Goal: Task Accomplishment & Management: Complete application form

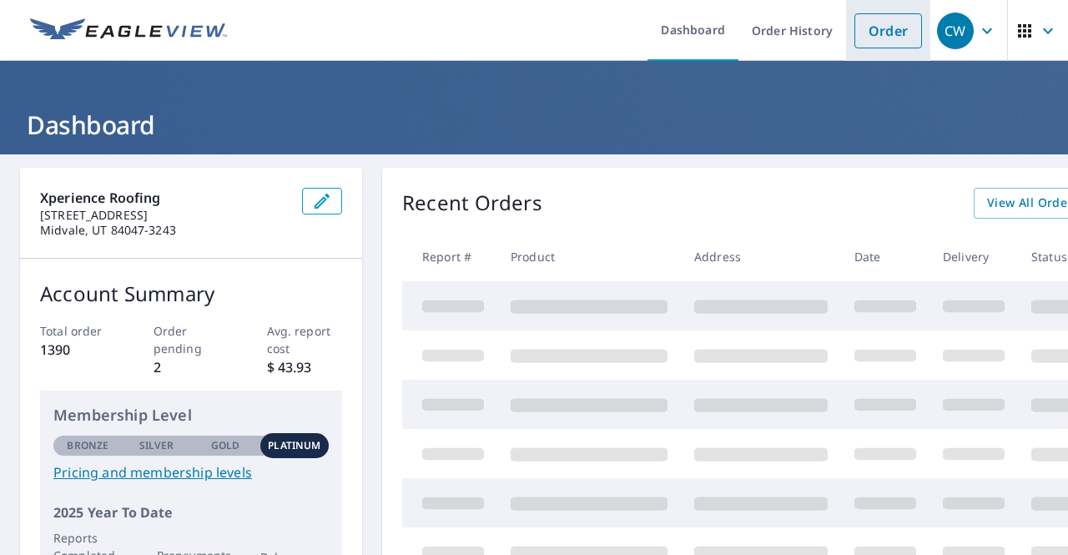
click at [875, 37] on link "Order" at bounding box center [888, 30] width 68 height 35
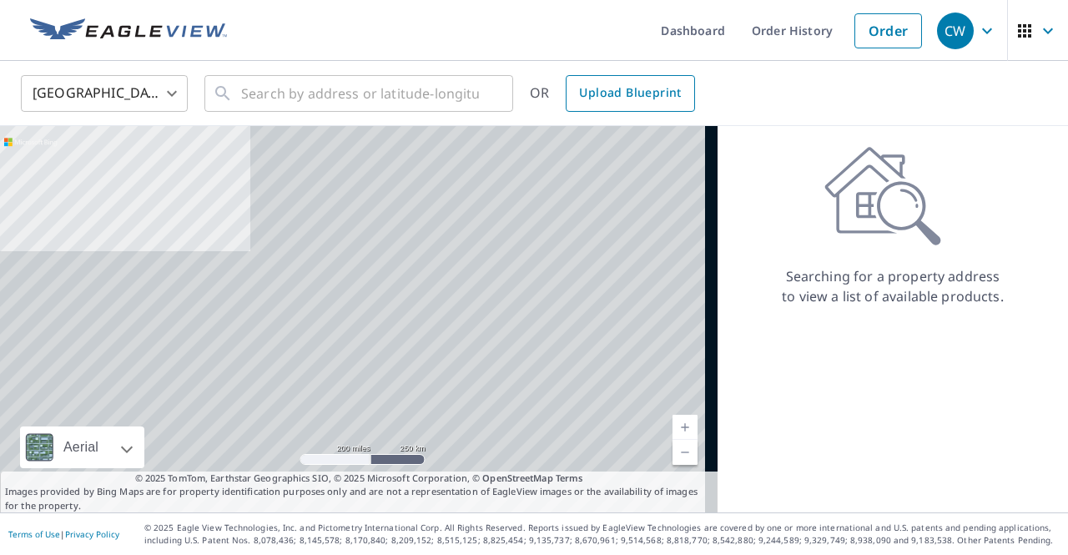
click at [585, 96] on span "Upload Blueprint" at bounding box center [630, 93] width 102 height 21
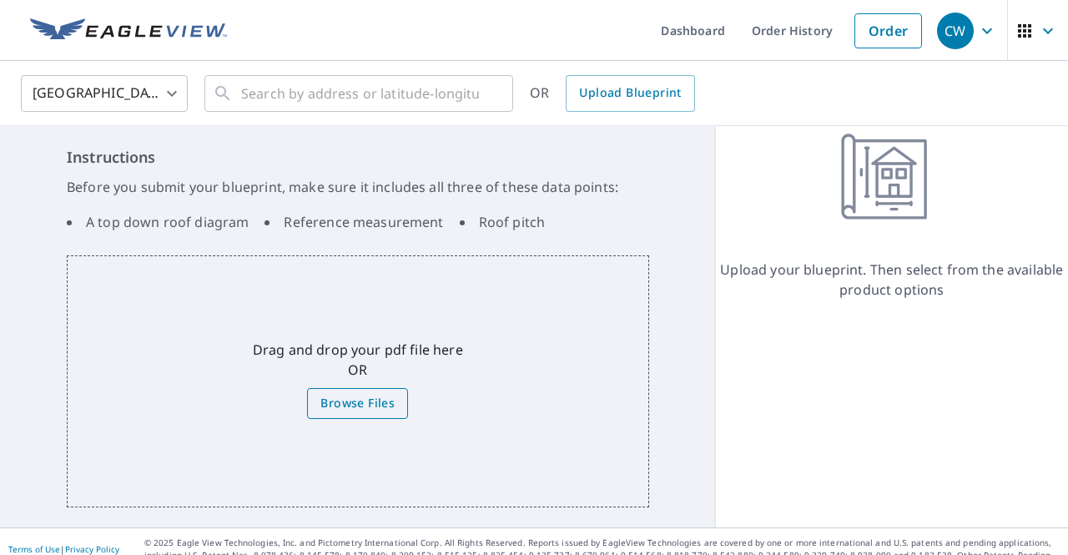
click at [385, 405] on span "Browse Files" at bounding box center [357, 403] width 74 height 21
click at [0, 0] on input "Browse Files" at bounding box center [0, 0] width 0 height 0
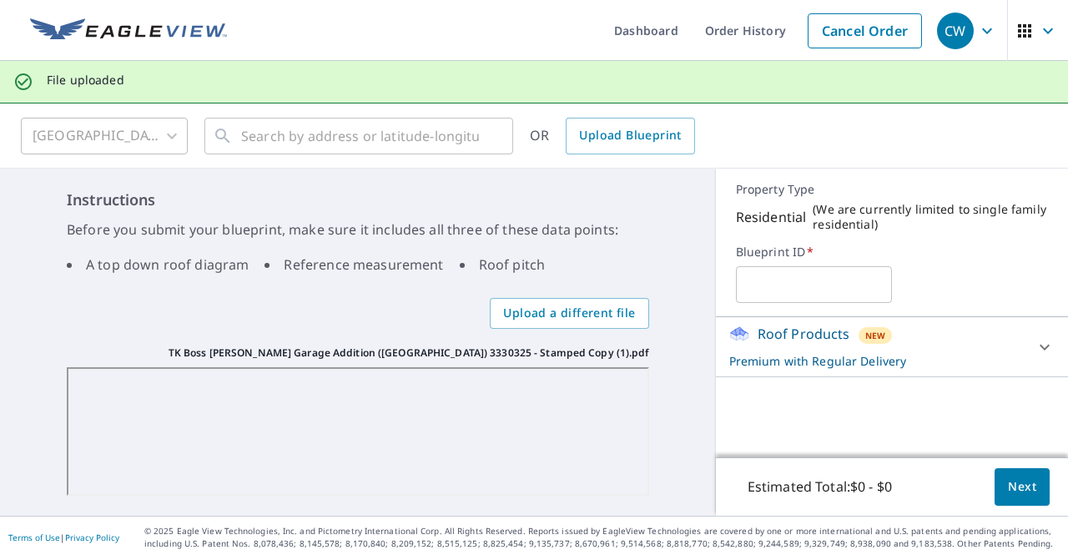
scroll to position [2, 0]
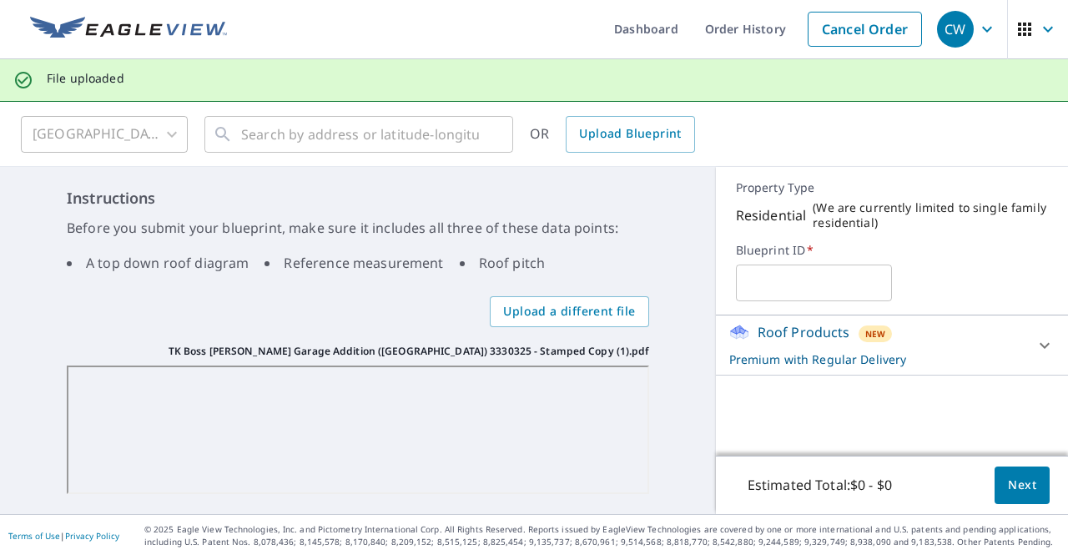
click at [851, 297] on input "text" at bounding box center [814, 282] width 156 height 47
type input "M"
type input "[PERSON_NAME]"
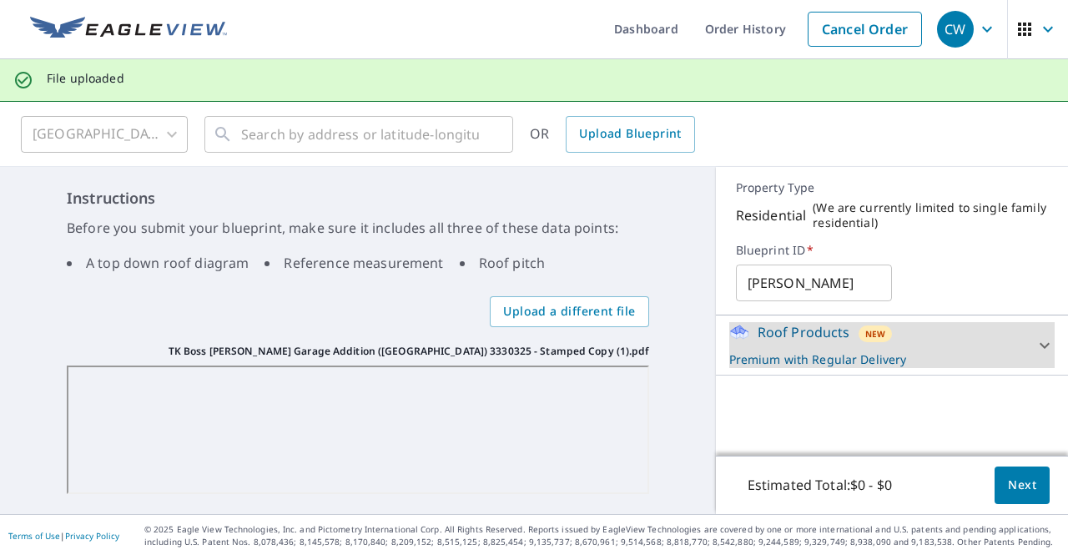
click at [1008, 492] on span "Next" at bounding box center [1022, 485] width 28 height 21
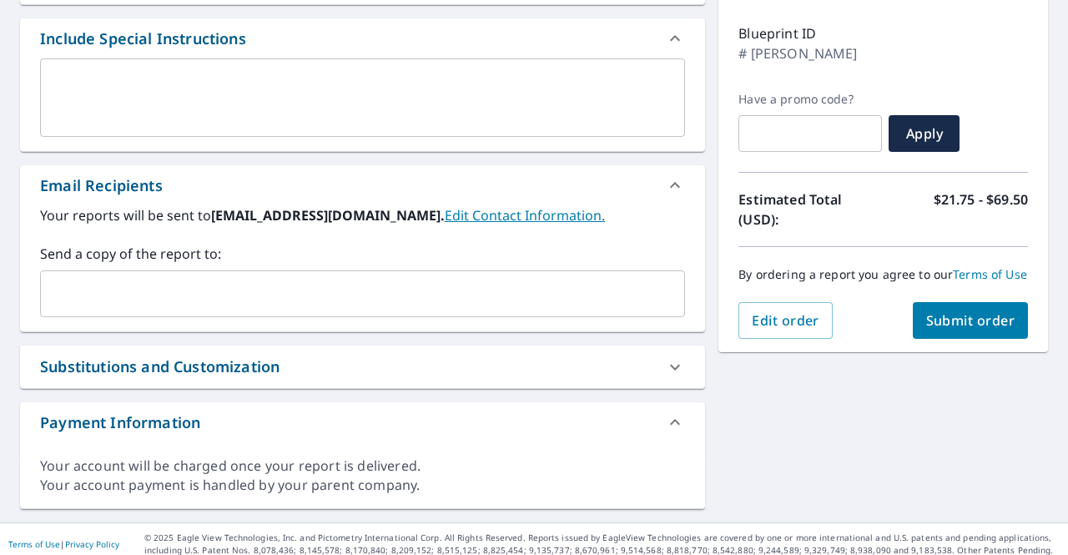
scroll to position [276, 0]
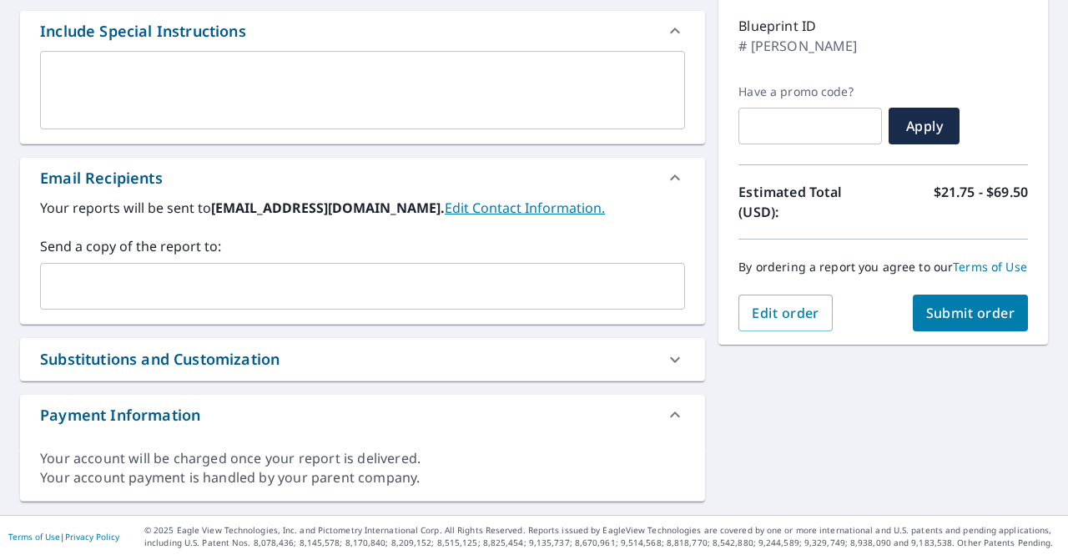
click at [974, 322] on span "Submit order" at bounding box center [970, 313] width 89 height 18
checkbox input "true"
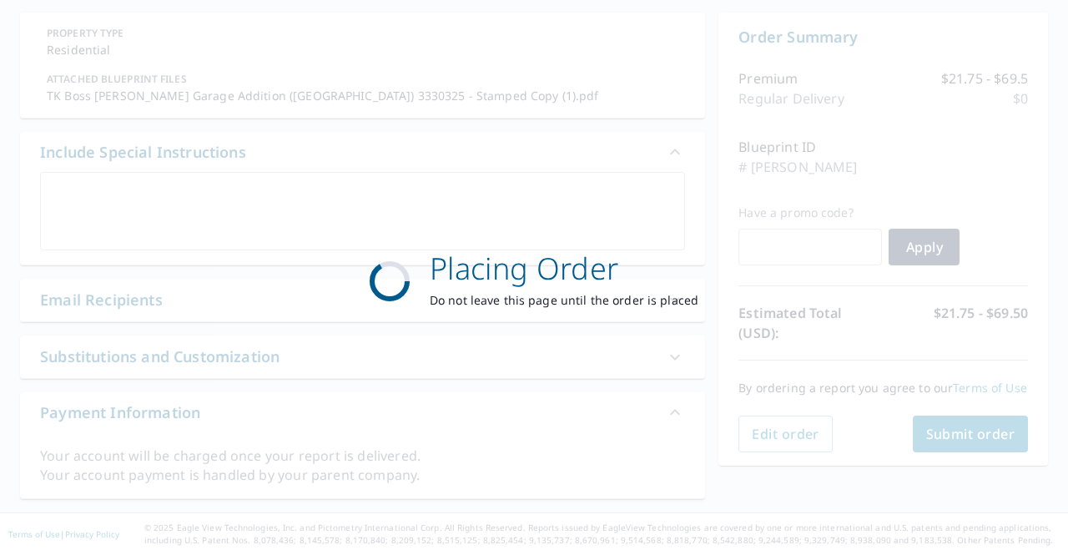
scroll to position [153, 0]
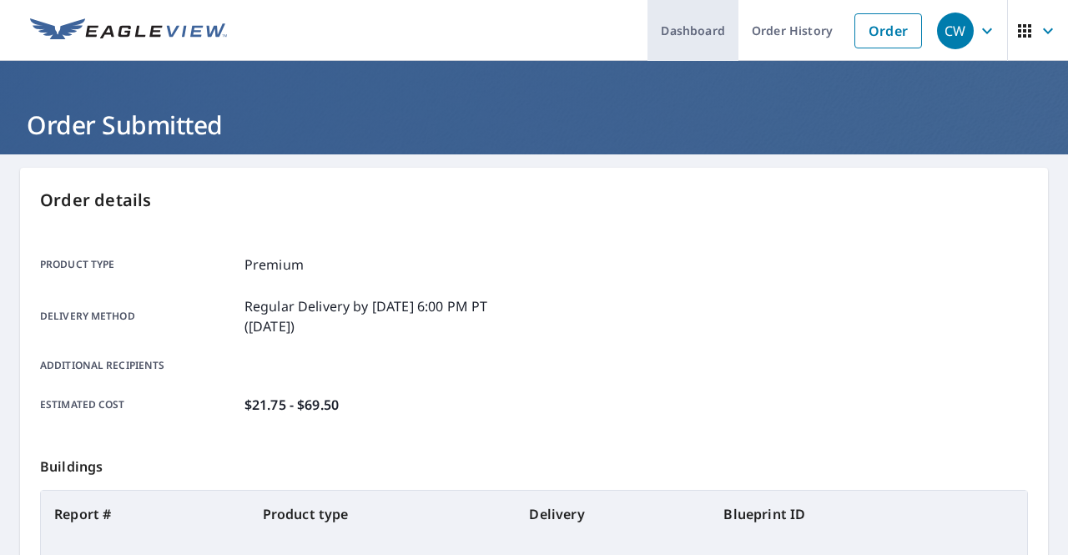
click at [691, 24] on link "Dashboard" at bounding box center [692, 30] width 91 height 61
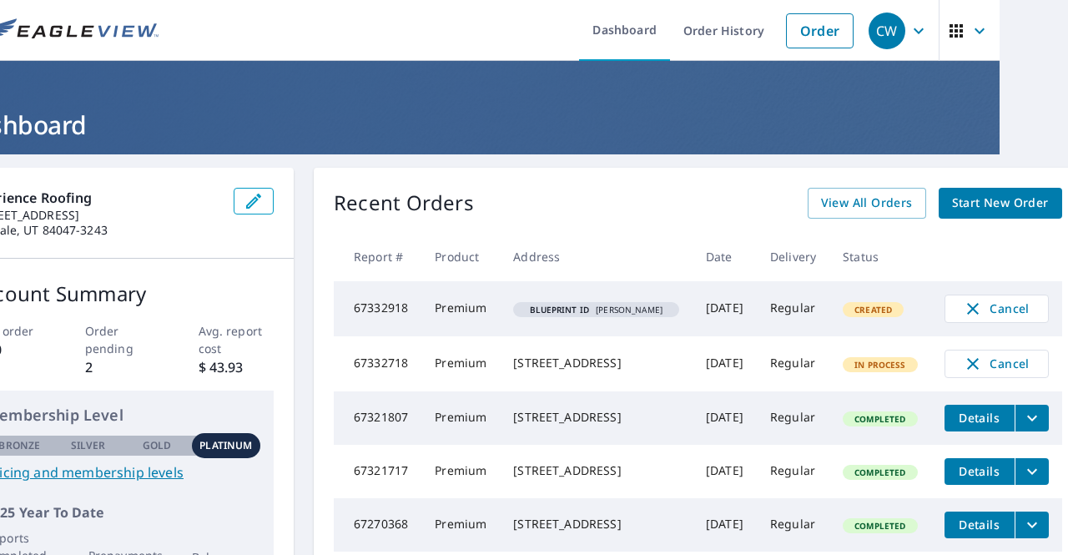
scroll to position [83, 68]
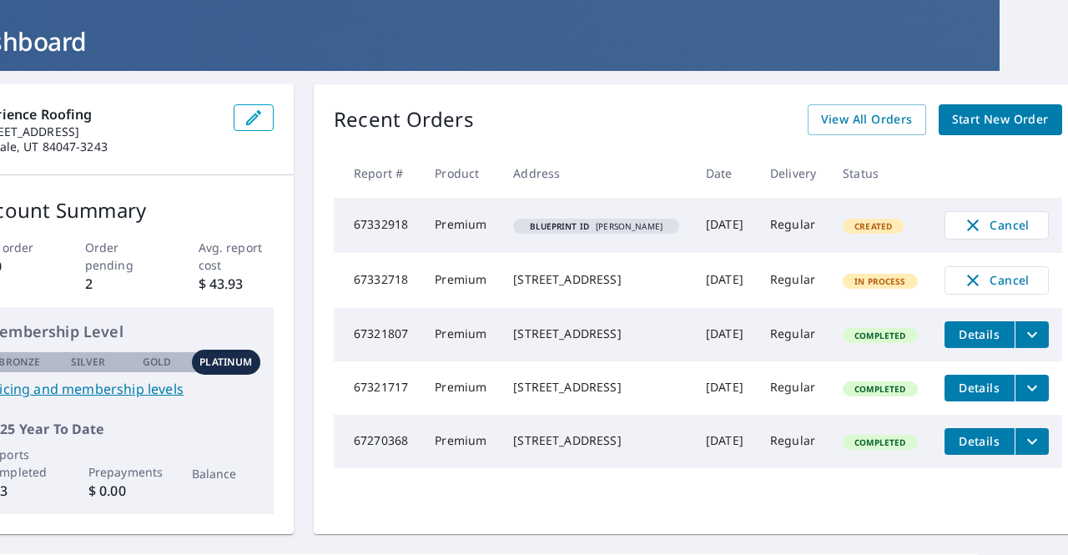
click at [1022, 344] on icon "filesDropdownBtn-67321807" at bounding box center [1032, 334] width 20 height 20
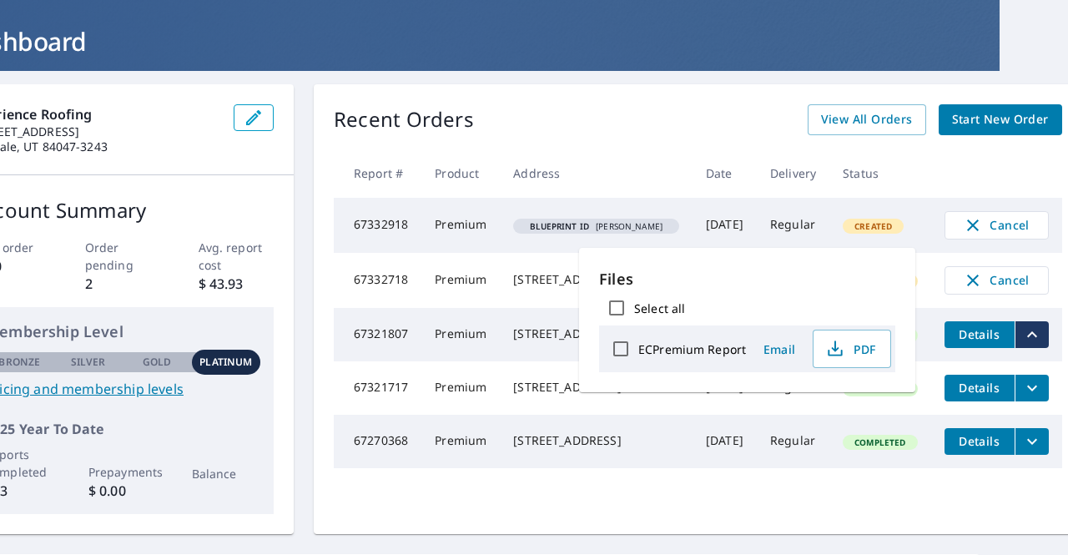
click at [652, 342] on div "[STREET_ADDRESS]" at bounding box center [596, 333] width 166 height 17
